Goal: Task Accomplishment & Management: Use online tool/utility

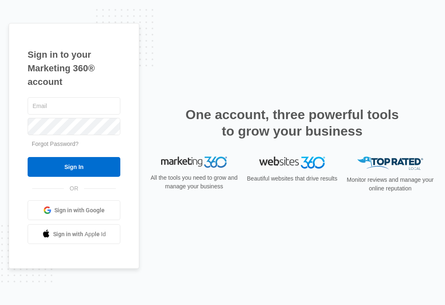
type input "[EMAIL_ADDRESS][DOMAIN_NAME]"
click at [74, 173] on input "Sign In" at bounding box center [74, 167] width 93 height 20
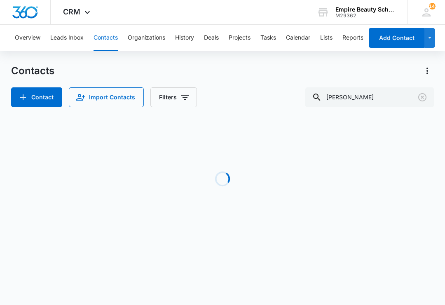
click at [420, 96] on icon "Clear" at bounding box center [422, 97] width 10 height 10
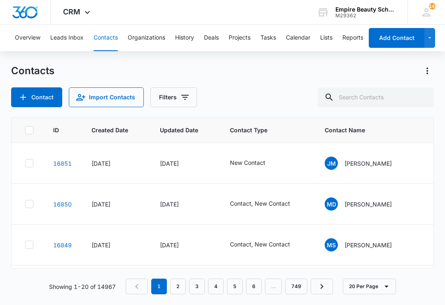
click at [105, 42] on button "Contacts" at bounding box center [105, 38] width 24 height 26
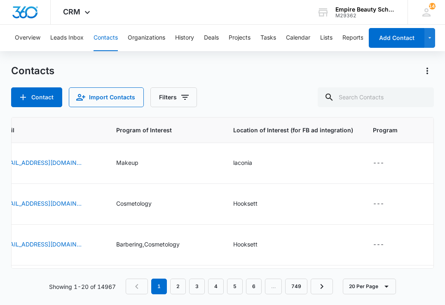
scroll to position [0, 662]
click at [169, 95] on button "Filters" at bounding box center [173, 97] width 47 height 20
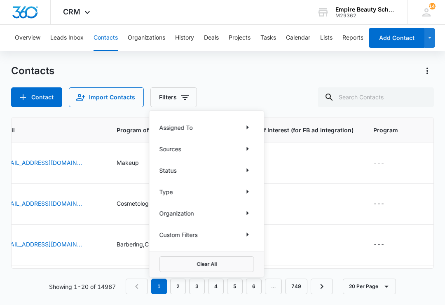
click at [217, 234] on div "Custom Filters" at bounding box center [206, 234] width 95 height 13
click at [251, 231] on icon "Show Custom Filters filters" at bounding box center [248, 234] width 10 height 10
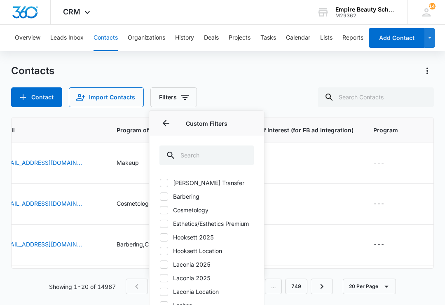
click at [168, 237] on label "Hooksett 2025" at bounding box center [206, 237] width 95 height 9
click at [160, 237] on input "Hooksett 2025" at bounding box center [159, 237] width 0 height 0
checkbox input "true"
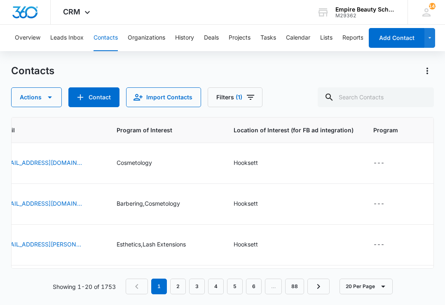
click at [276, 76] on div "Contacts" at bounding box center [222, 70] width 423 height 13
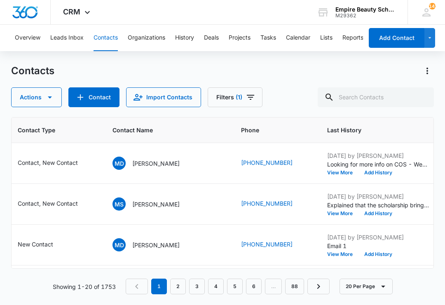
scroll to position [0, 212]
